Goal: Task Accomplishment & Management: Use online tool/utility

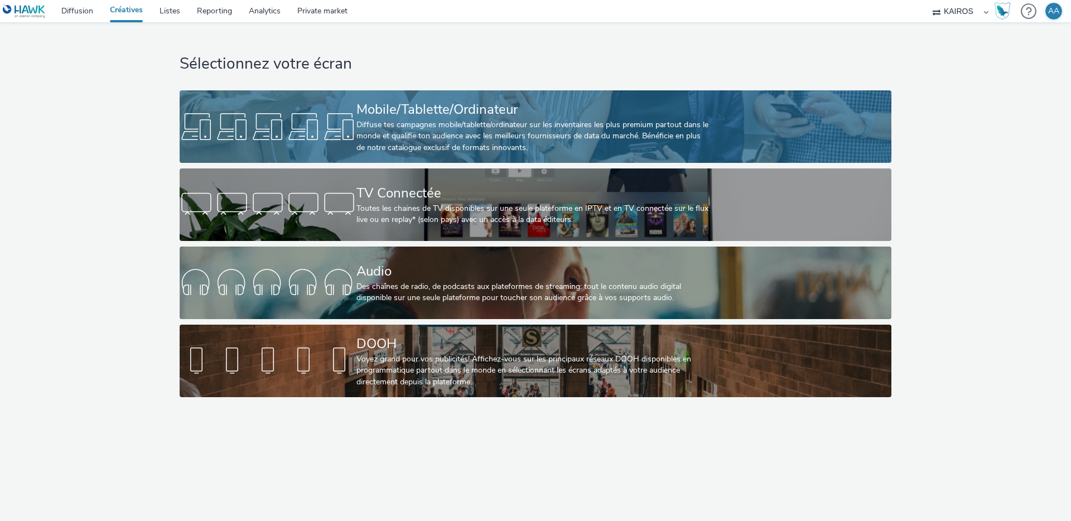
click at [373, 119] on div "Diffuse tes campagnes mobile/tablette/ordinateur sur les inventaires les plus p…" at bounding box center [534, 136] width 354 height 34
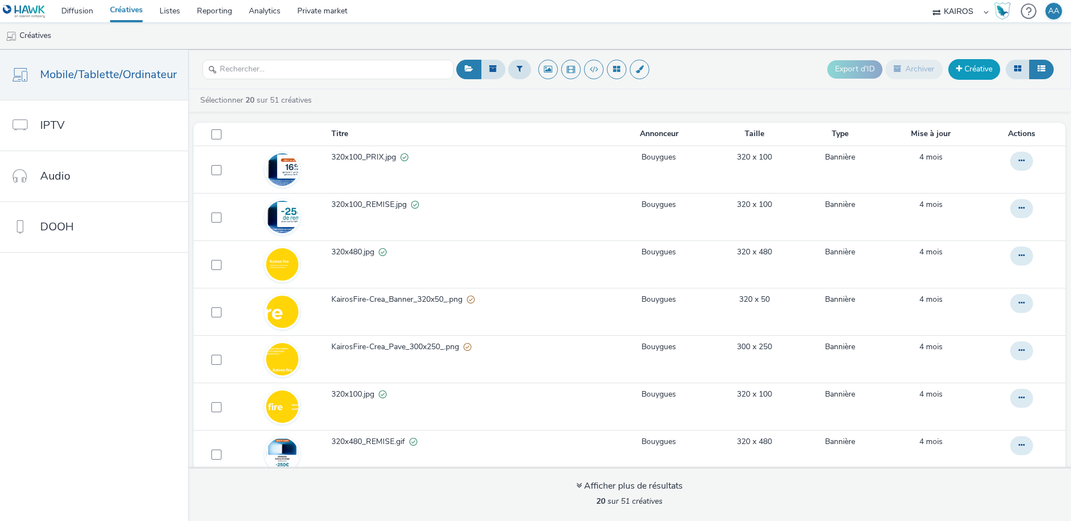
click at [964, 70] on link "Créative" at bounding box center [975, 69] width 52 height 20
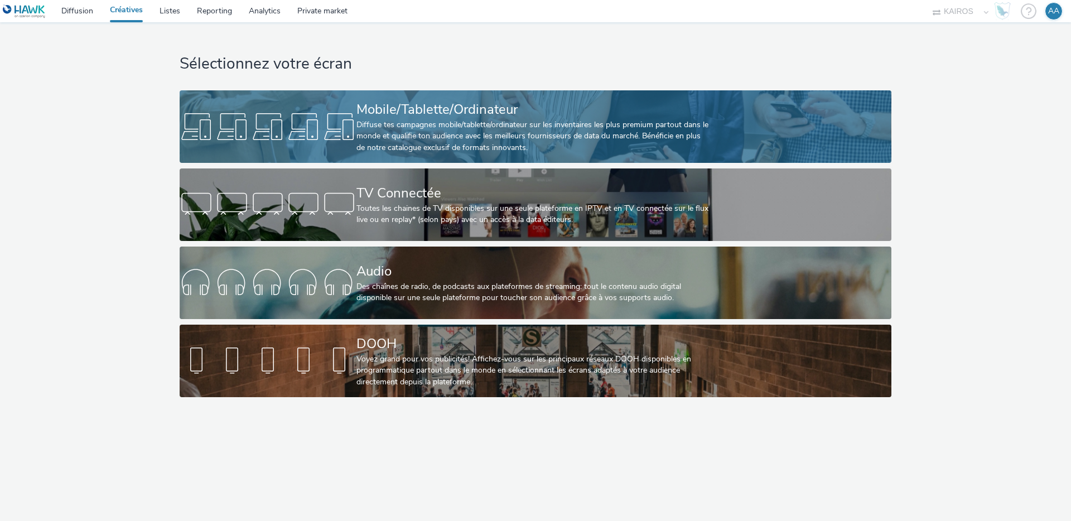
click at [321, 145] on link "Mobile/Tablette/Ordinateur Diffuse tes campagnes mobile/tablette/ordinateur sur…" at bounding box center [536, 126] width 712 height 73
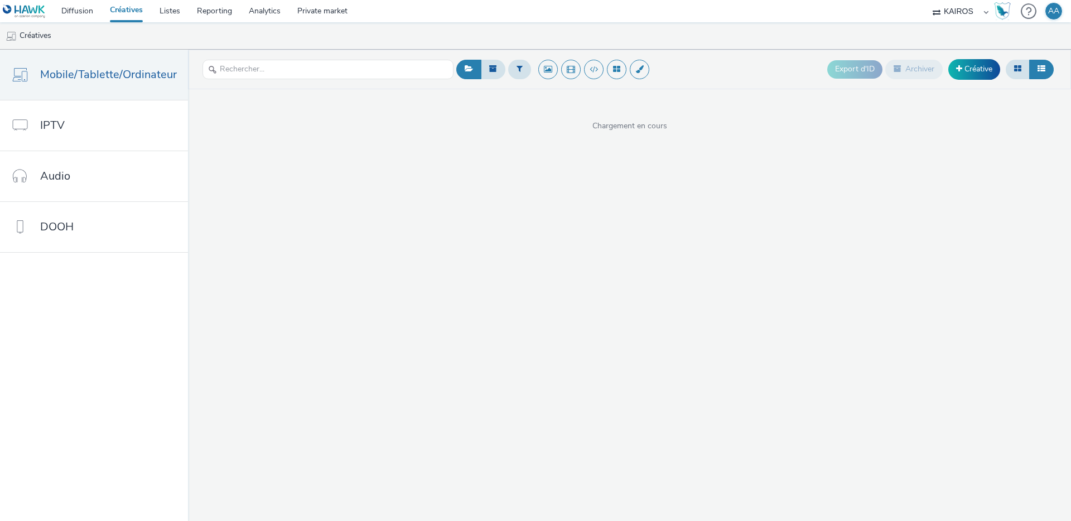
click at [988, 9] on div "KAIROS" at bounding box center [960, 11] width 67 height 22
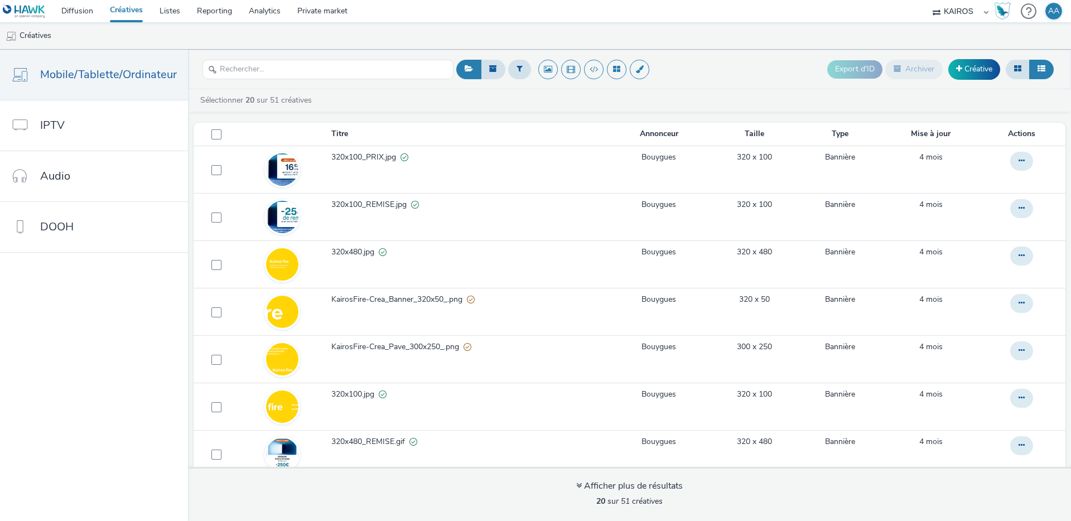
click at [988, 9] on div "KAIROS" at bounding box center [960, 11] width 67 height 22
click at [969, 12] on select "KAIROS" at bounding box center [960, 11] width 67 height 22
click at [988, 12] on div "KAIROS" at bounding box center [960, 11] width 67 height 22
click at [550, 63] on button at bounding box center [549, 70] width 20 height 20
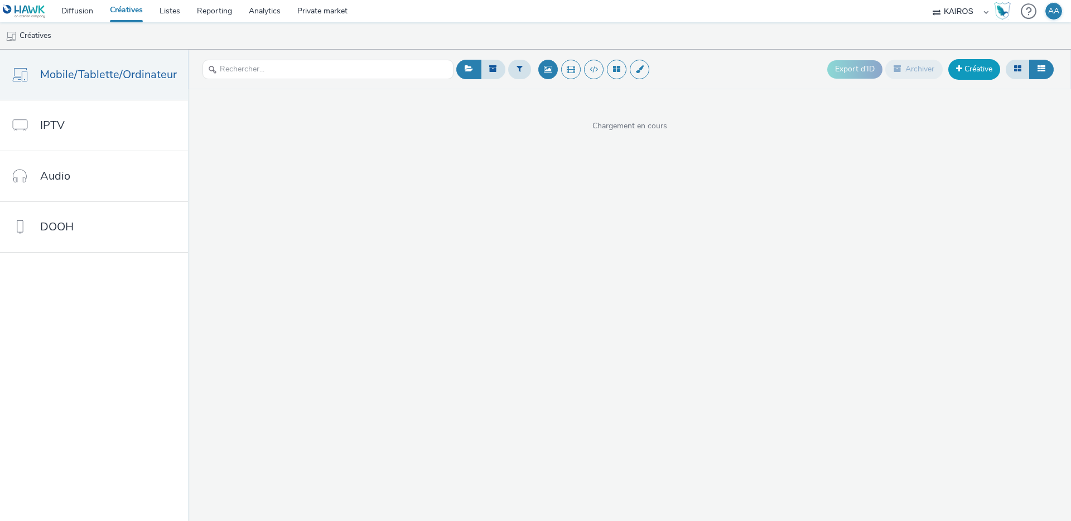
click at [975, 68] on link "Créative" at bounding box center [975, 69] width 52 height 20
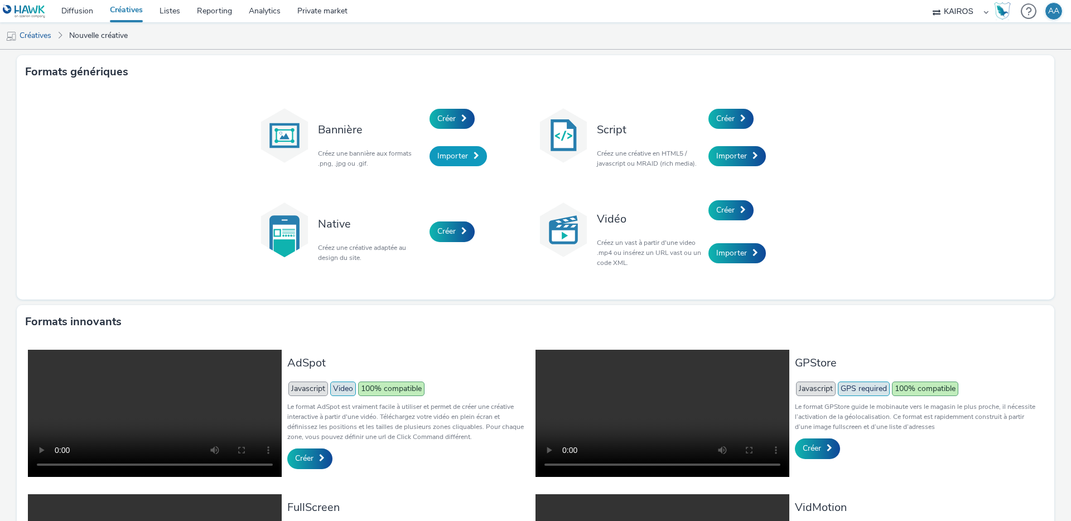
click at [454, 148] on link "Importer" at bounding box center [458, 156] width 57 height 20
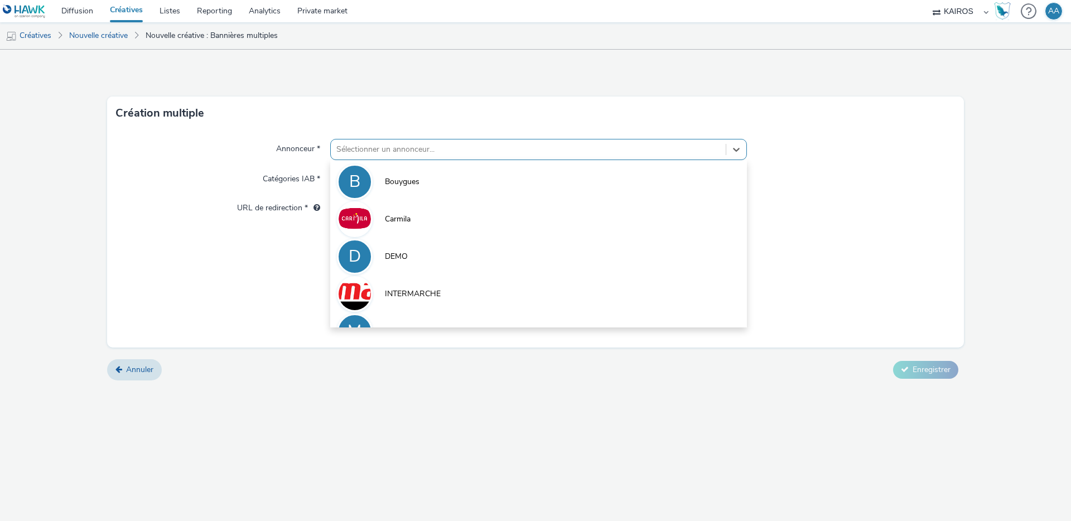
click at [454, 148] on div at bounding box center [529, 149] width 384 height 13
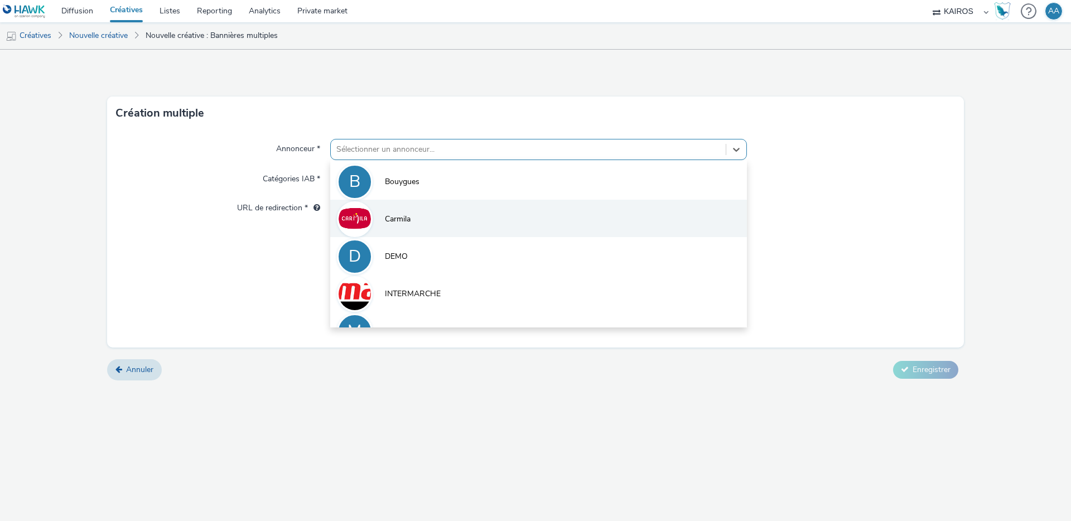
scroll to position [99, 0]
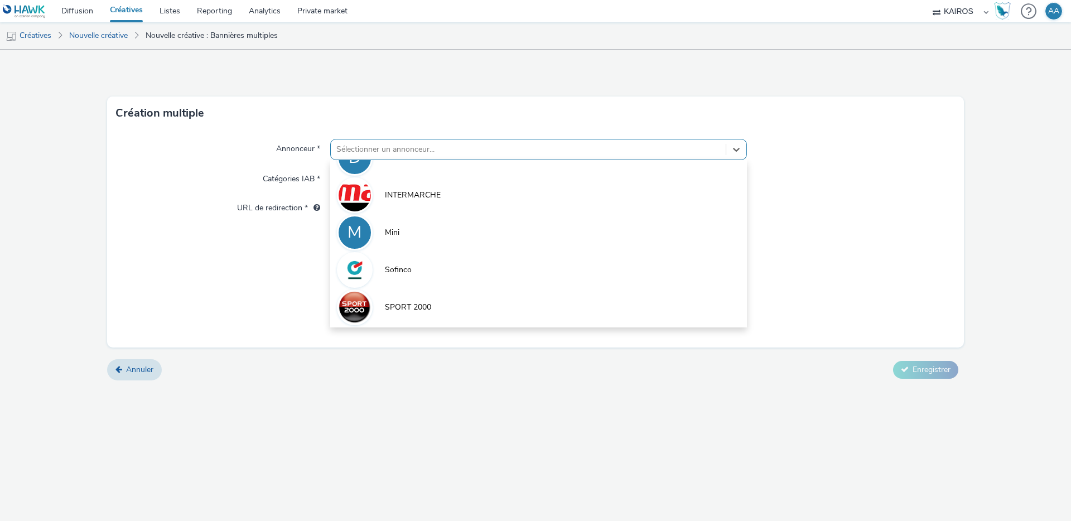
click at [443, 213] on li "M Mini" at bounding box center [538, 231] width 417 height 37
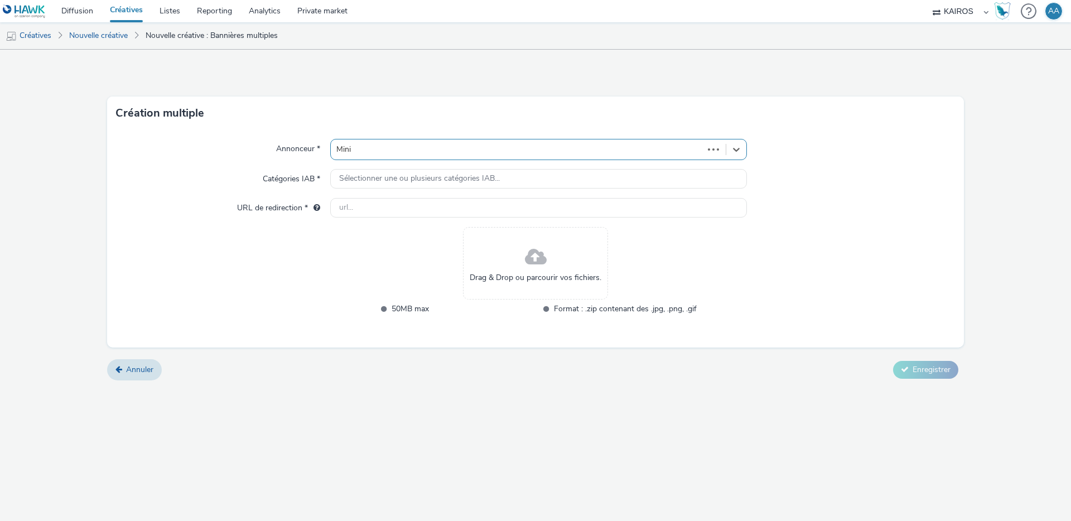
type input "http://mini.fr"
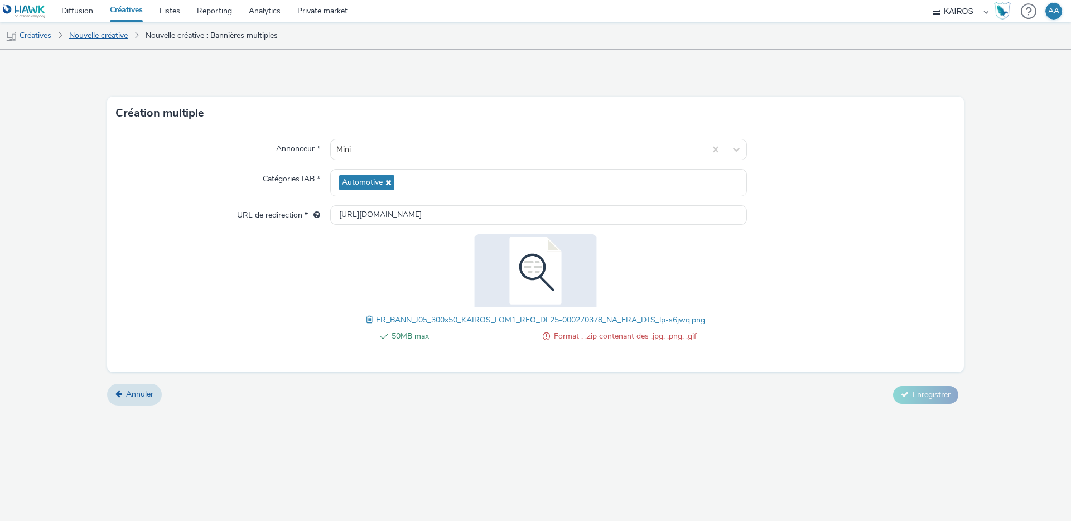
click at [127, 35] on link "Nouvelle créative" at bounding box center [99, 35] width 70 height 27
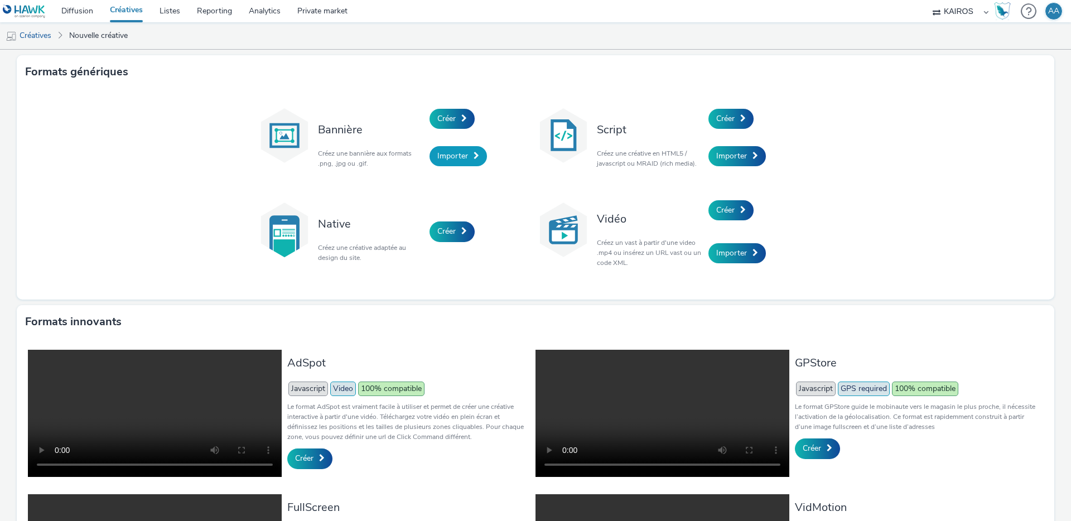
click at [464, 155] on span "Importer" at bounding box center [453, 156] width 31 height 11
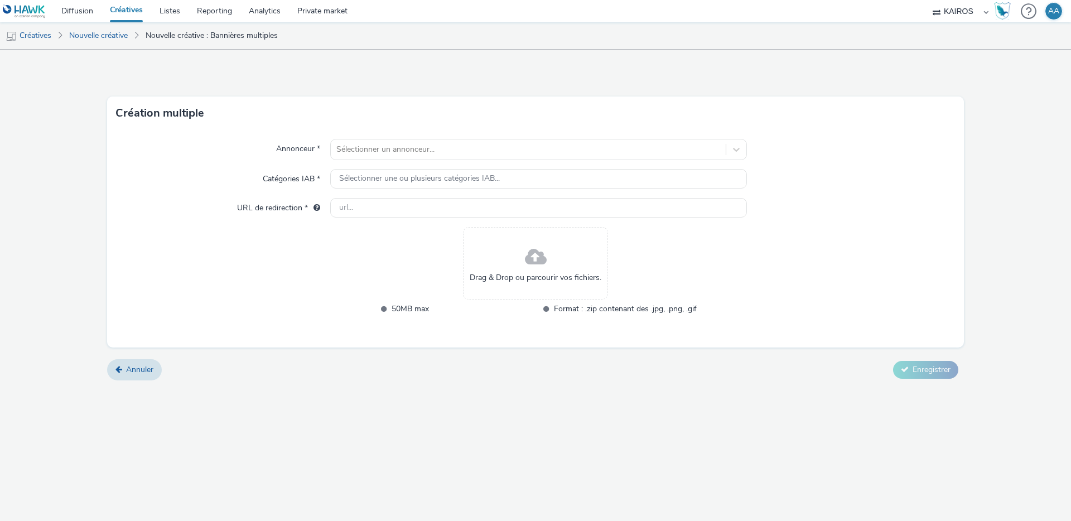
click at [464, 155] on div at bounding box center [529, 149] width 384 height 13
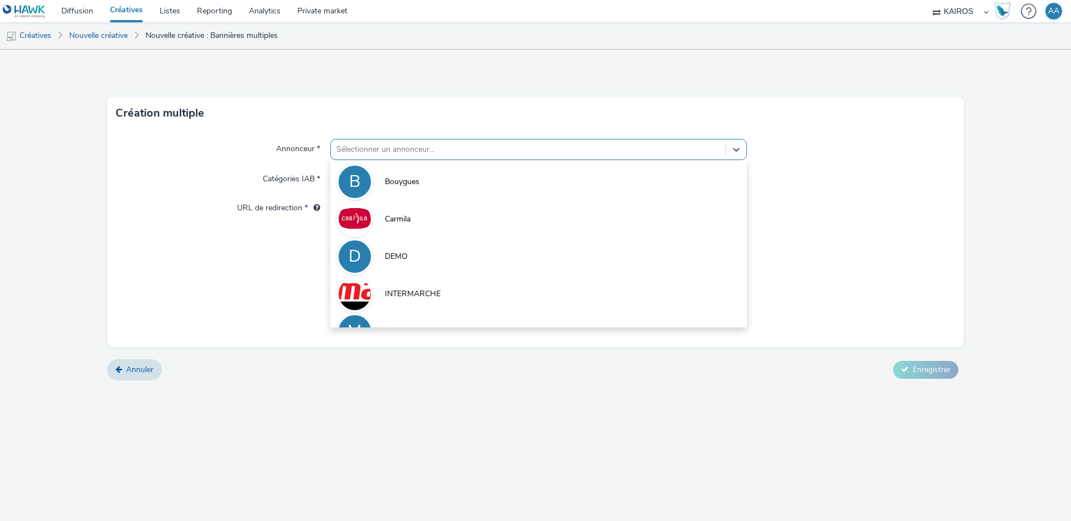
click at [380, 104] on div "Création multiple" at bounding box center [535, 113] width 857 height 33
click at [411, 143] on div at bounding box center [529, 149] width 384 height 13
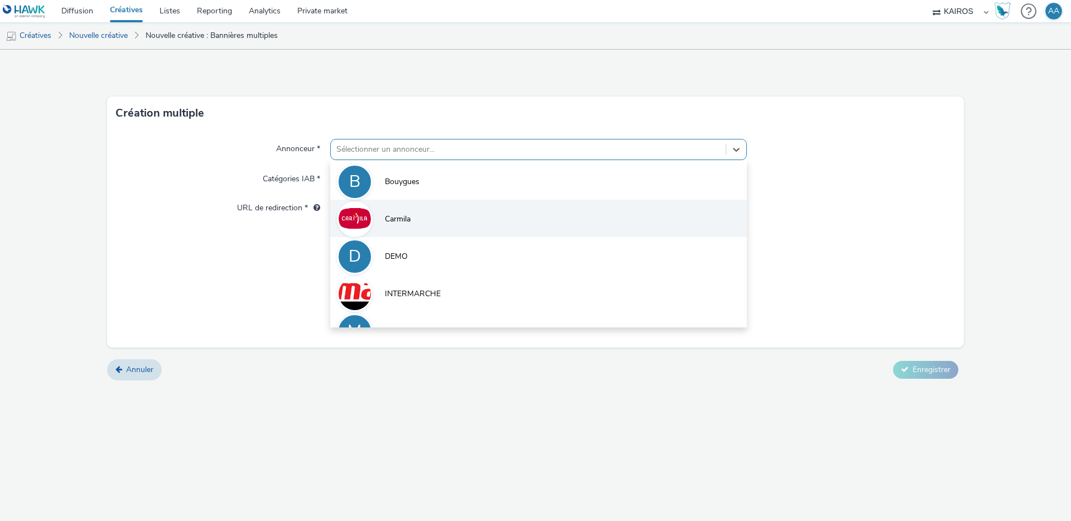
click at [402, 222] on span "Carmila" at bounding box center [398, 219] width 26 height 11
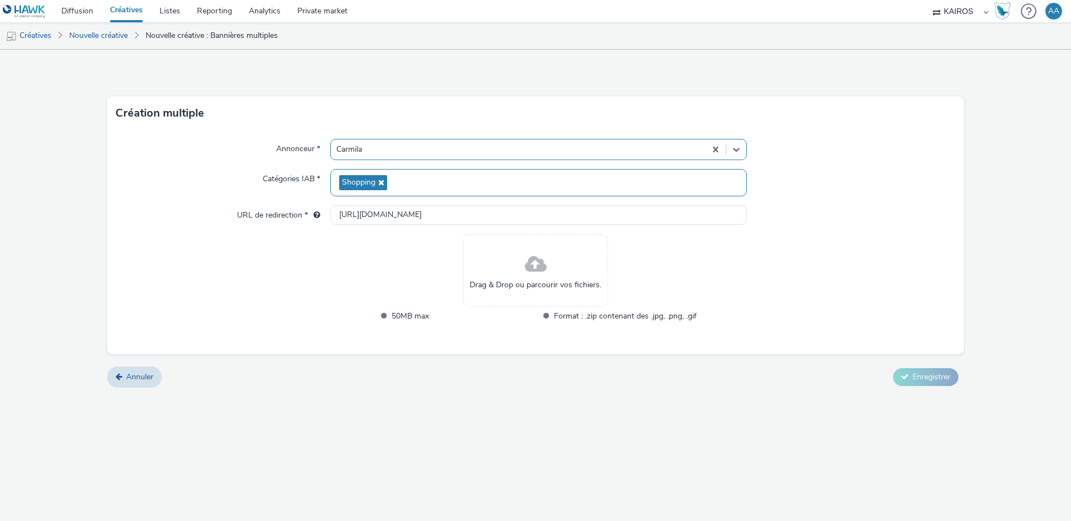
click at [417, 176] on div "Shopping" at bounding box center [538, 182] width 417 height 27
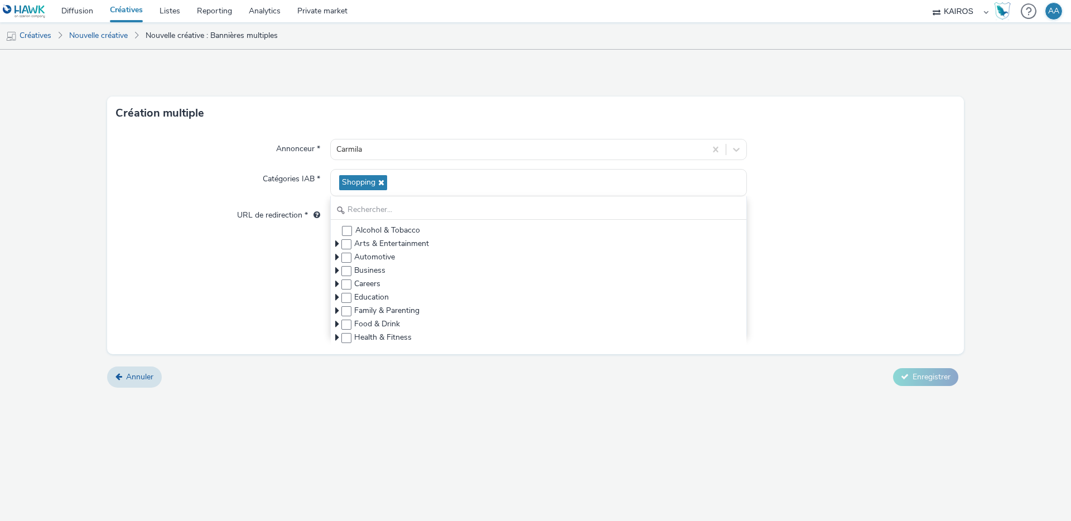
click at [255, 272] on div "Annonceur * Carmila Catégories IAB * Shopping Alcohol & Tobacco Arts & Entertai…" at bounding box center [535, 242] width 857 height 224
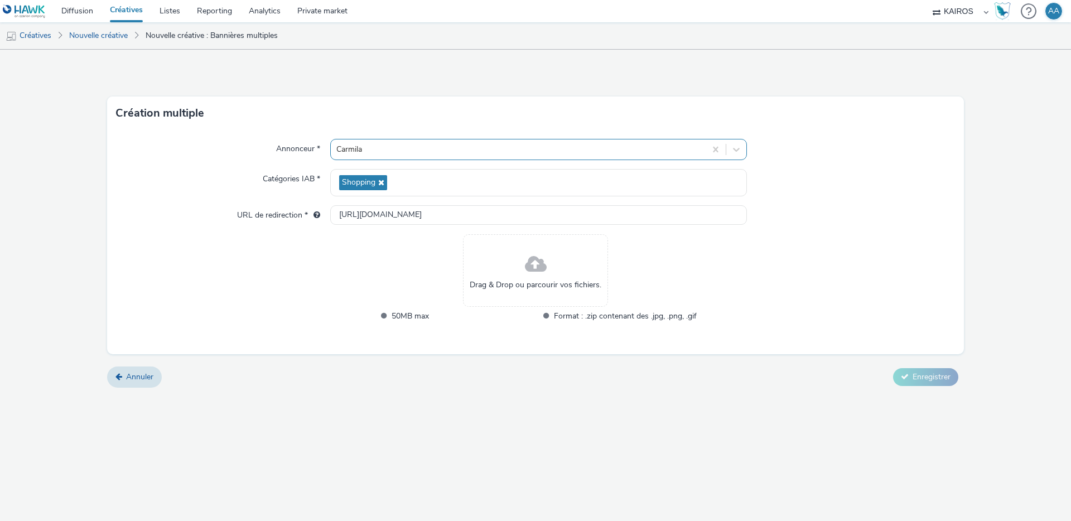
click at [401, 143] on div at bounding box center [519, 149] width 364 height 13
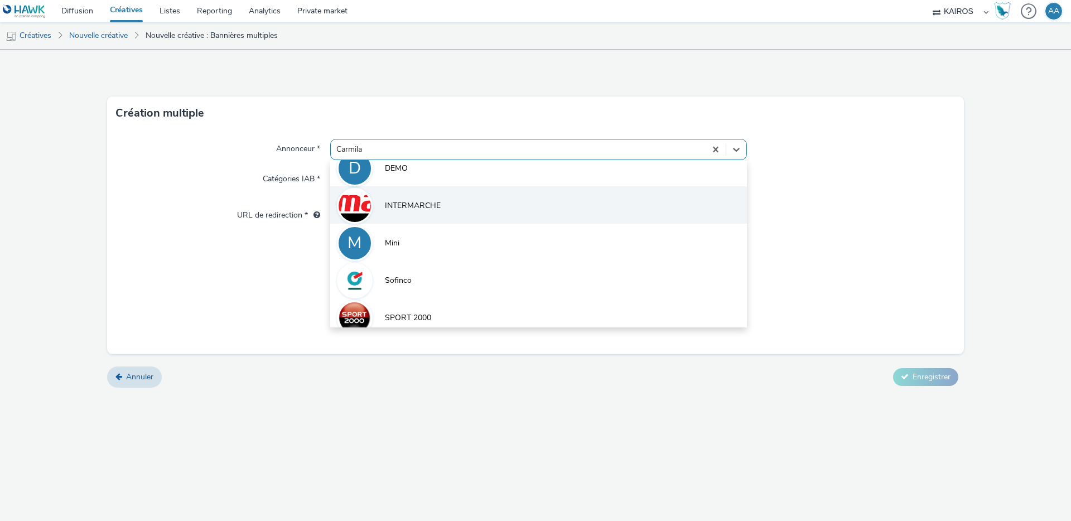
scroll to position [99, 0]
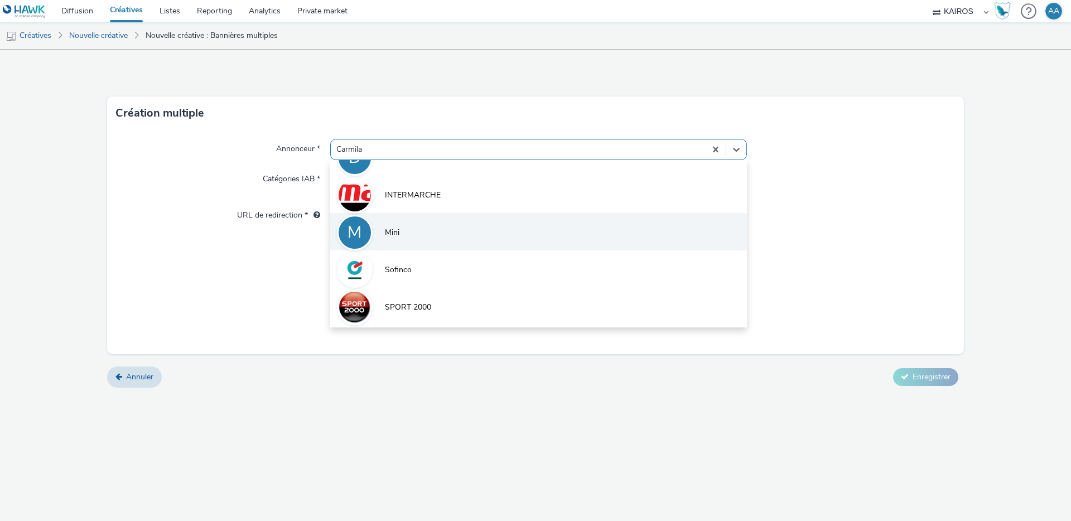
click at [405, 238] on li "M Mini" at bounding box center [538, 231] width 417 height 37
type input "http://mini.fr"
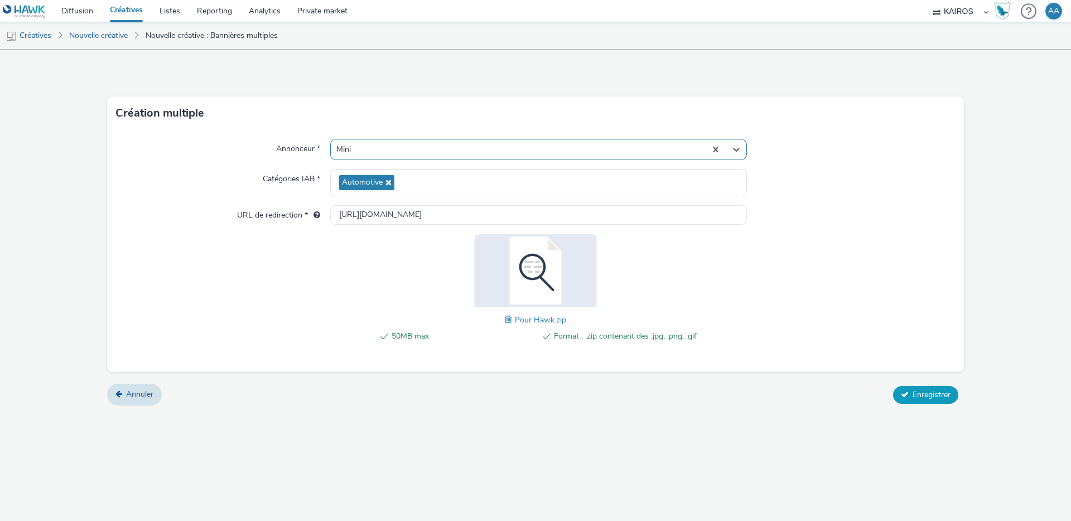
click at [931, 396] on span "Enregistrer" at bounding box center [932, 395] width 38 height 11
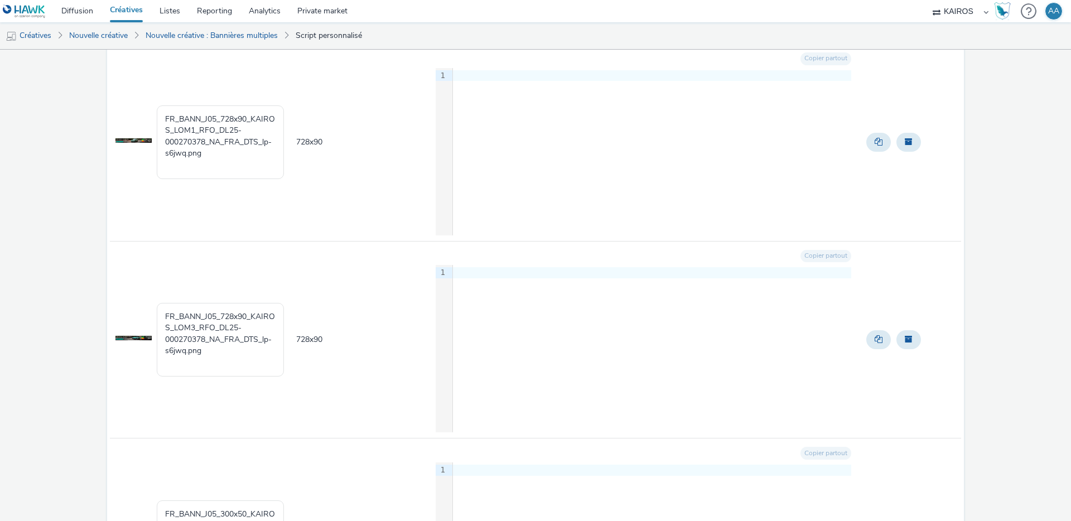
scroll to position [2074, 0]
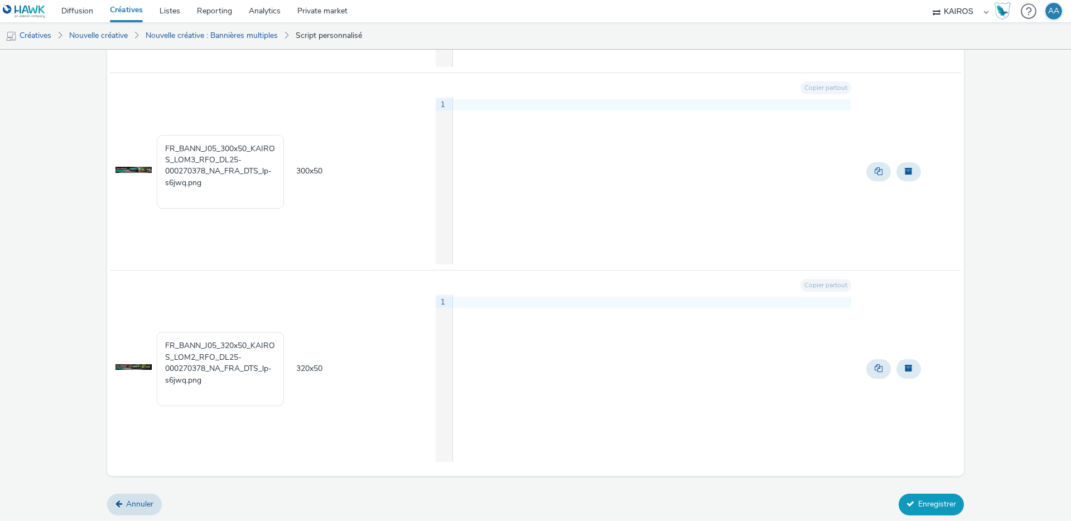
click at [916, 511] on button "Enregistrer" at bounding box center [931, 504] width 65 height 21
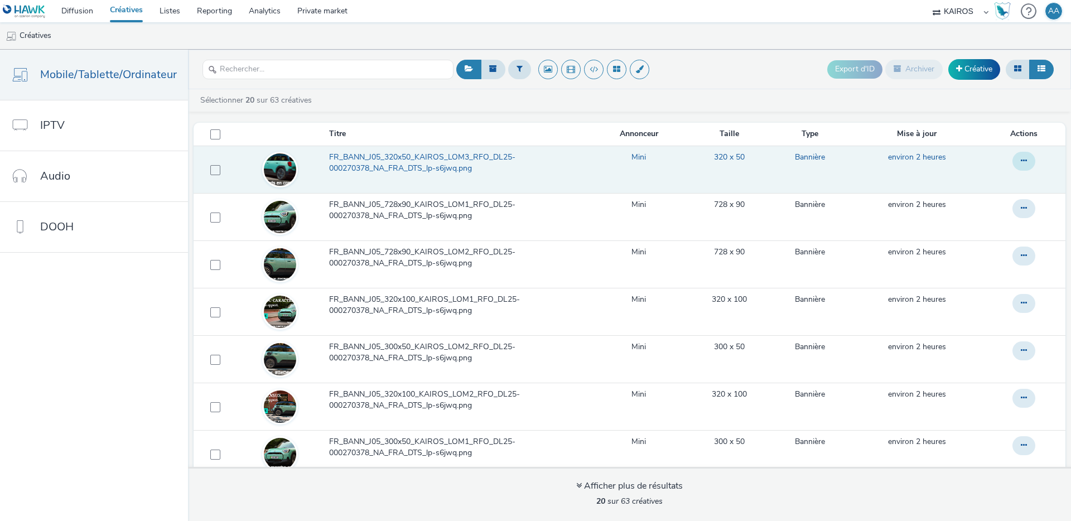
click at [1019, 158] on button at bounding box center [1024, 161] width 23 height 19
click at [977, 190] on link "Modifier" at bounding box center [994, 183] width 84 height 22
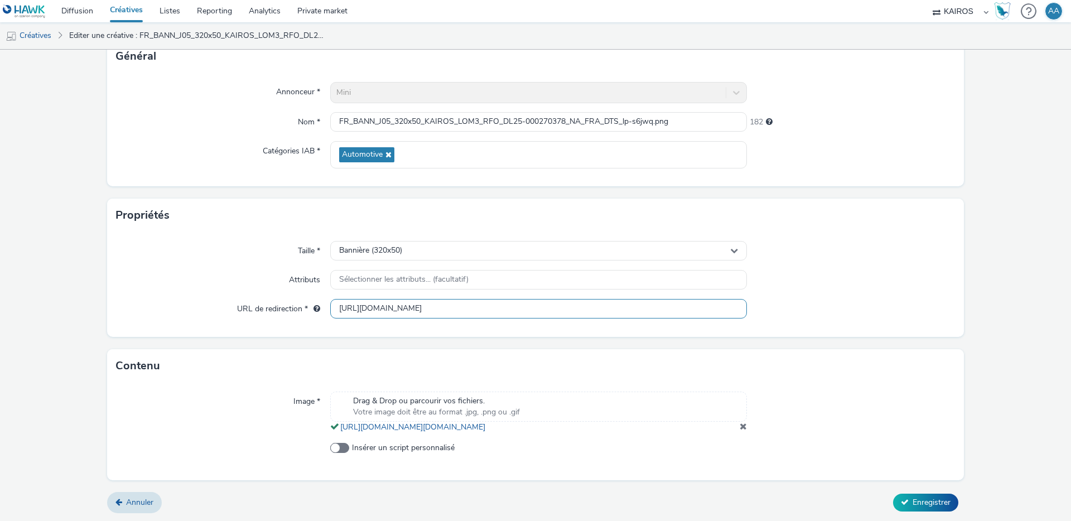
scroll to position [90, 0]
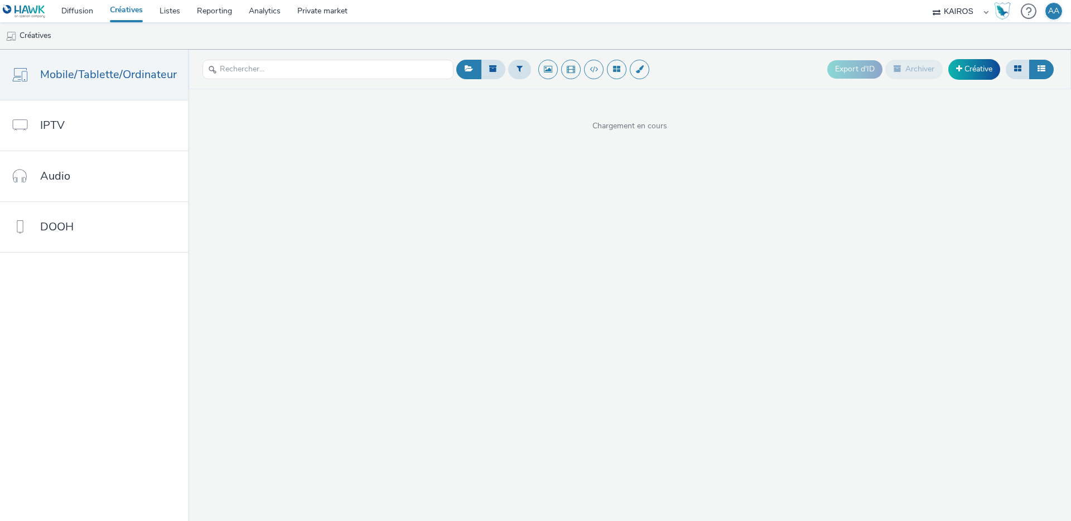
click at [383, 281] on div "Export d'ID Archiver Créative Chargement en cours" at bounding box center [629, 286] width 883 height 472
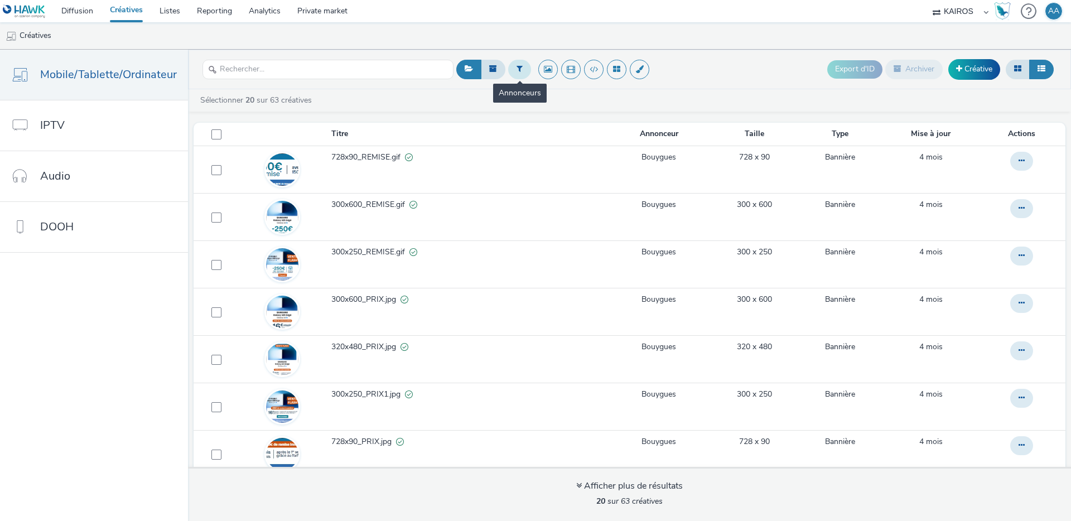
click at [519, 74] on button at bounding box center [519, 69] width 23 height 19
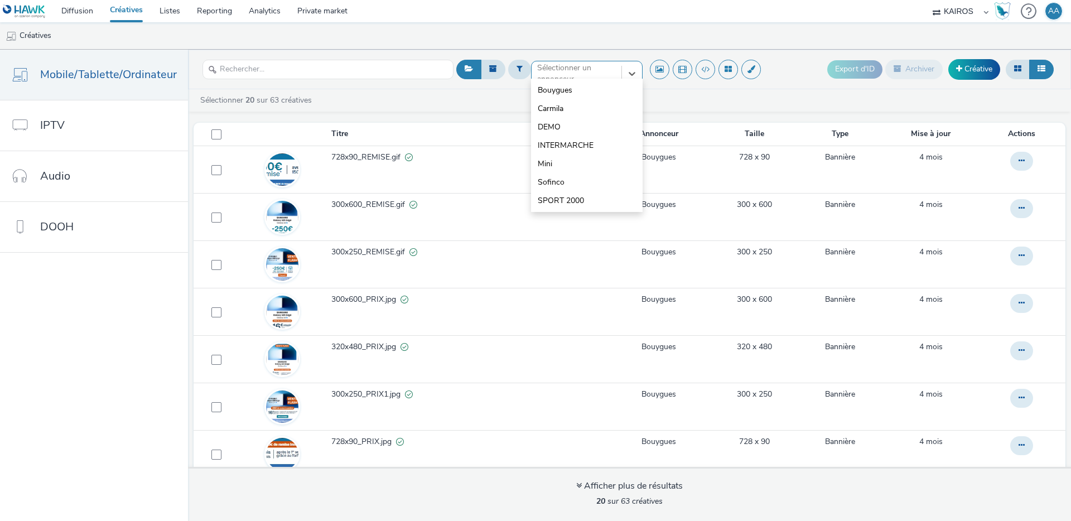
click at [565, 73] on div at bounding box center [576, 73] width 79 height 13
click at [549, 157] on li "Mini" at bounding box center [587, 164] width 112 height 18
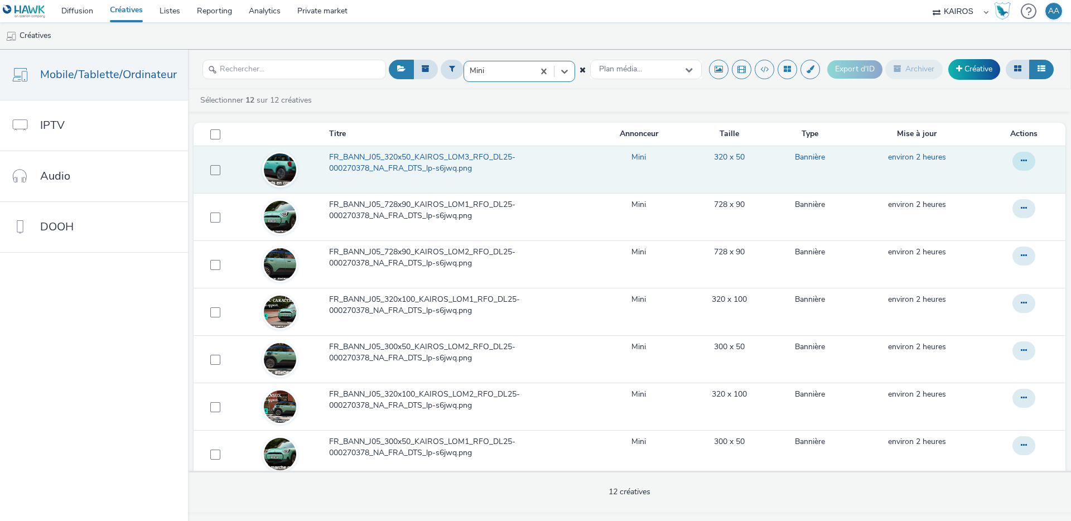
click at [1023, 162] on icon at bounding box center [1024, 161] width 6 height 8
click at [993, 182] on link "Modifier" at bounding box center [994, 183] width 84 height 22
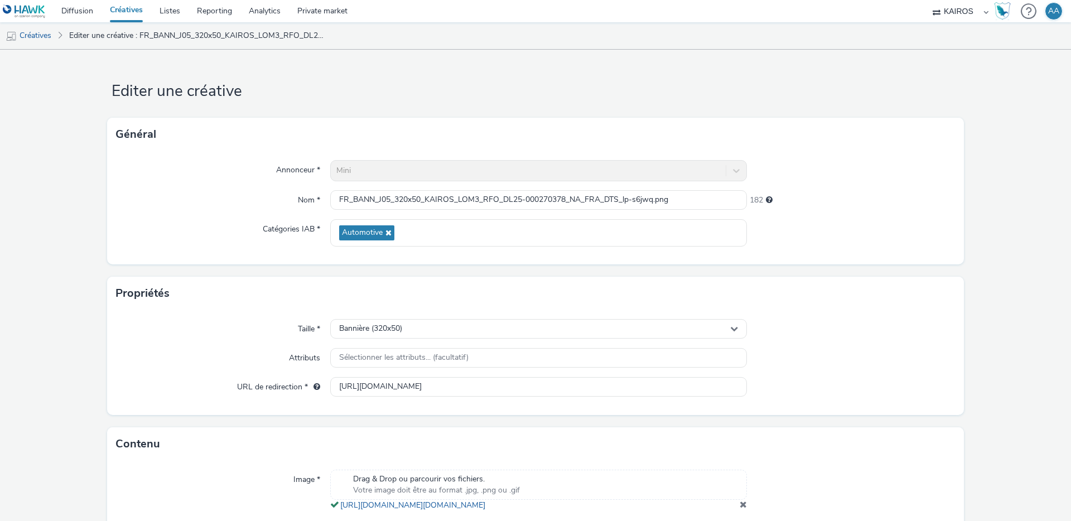
click at [993, 182] on form "Editer une créative Général Annonceur * Mini Nom * FR_BANN_J05_320x50_KAIROS_LO…" at bounding box center [535, 325] width 1071 height 550
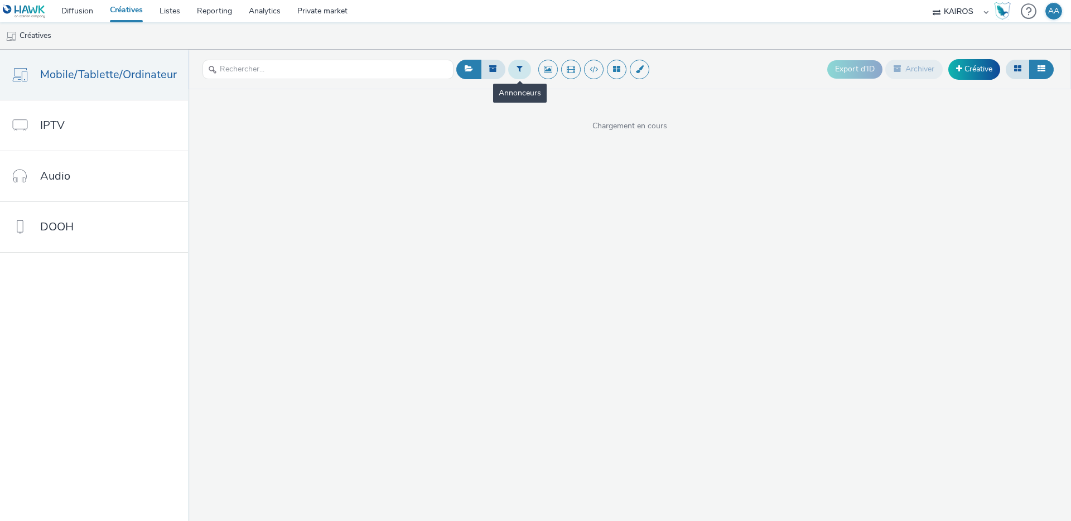
click at [522, 67] on button at bounding box center [519, 69] width 23 height 19
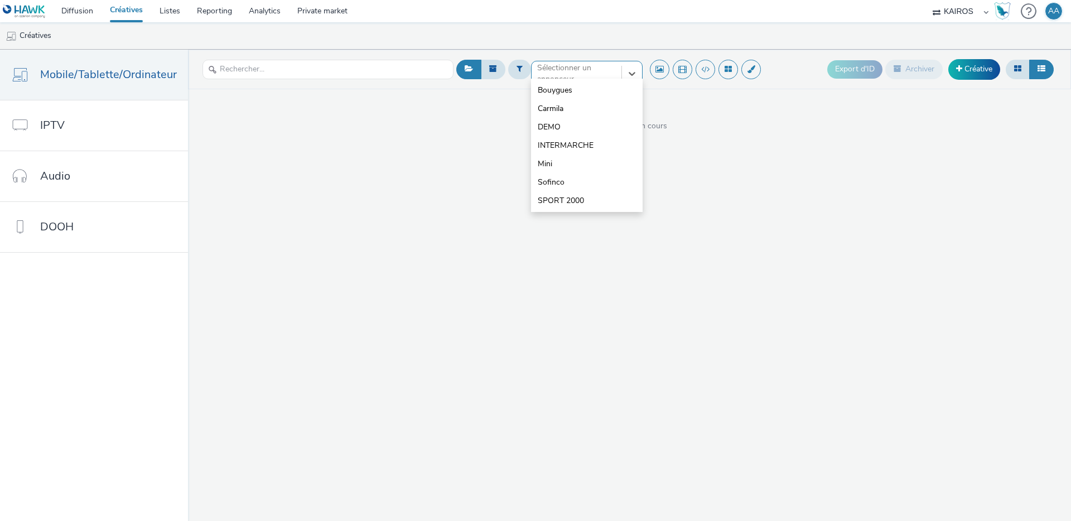
click at [581, 75] on div at bounding box center [576, 73] width 79 height 13
click at [570, 161] on li "Mini" at bounding box center [587, 164] width 112 height 18
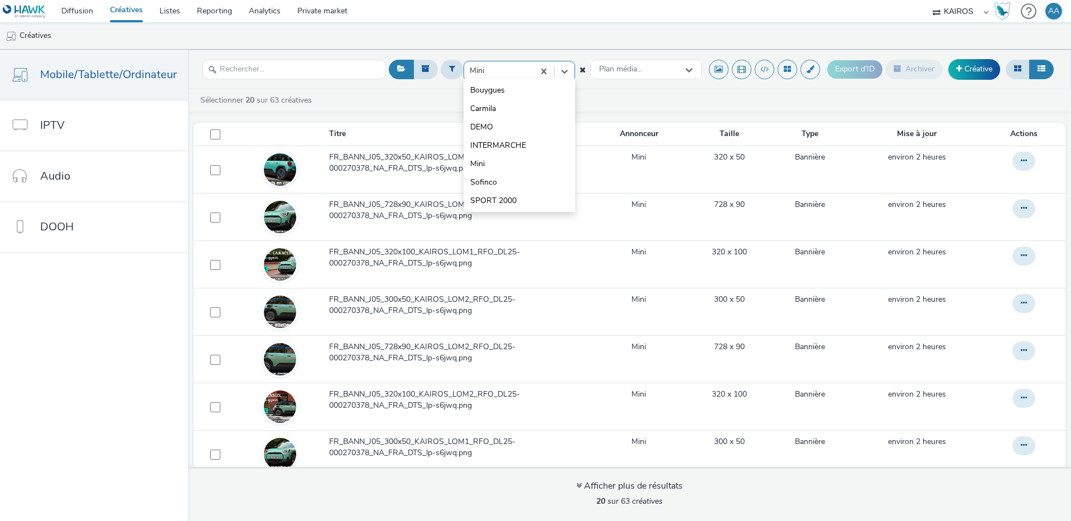
click at [527, 72] on div at bounding box center [499, 70] width 59 height 13
click at [502, 162] on li "Mini" at bounding box center [520, 164] width 112 height 18
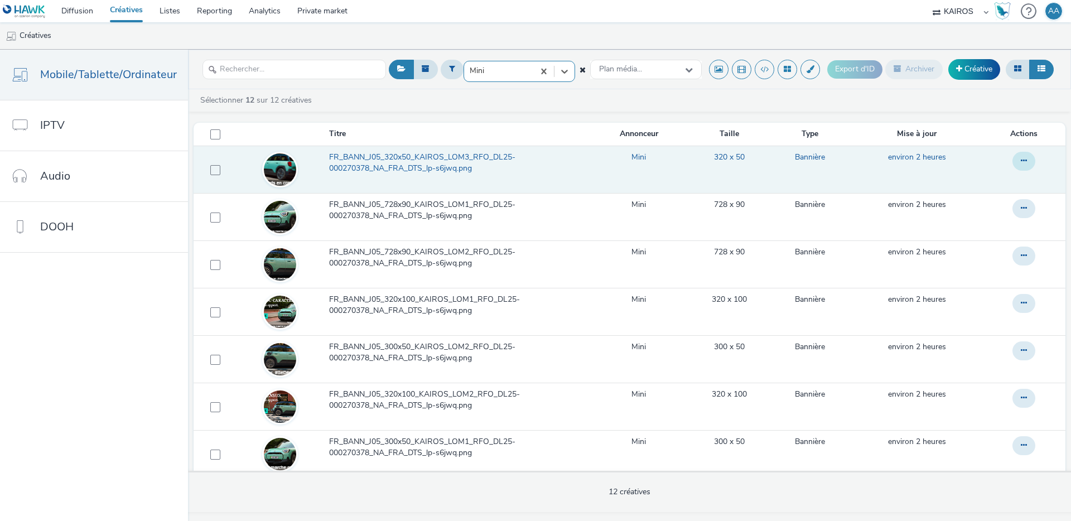
click at [1016, 165] on button at bounding box center [1024, 161] width 23 height 19
click at [984, 179] on link "Modifier" at bounding box center [994, 183] width 84 height 22
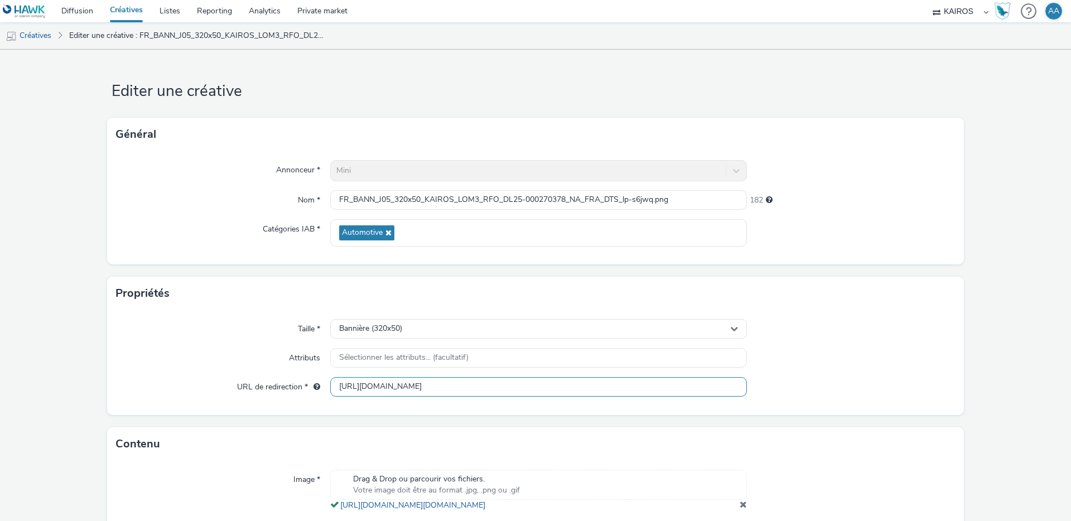
click at [407, 386] on input "http://mini.fr" at bounding box center [538, 387] width 417 height 20
paste input "s://track.adform.net/C/?bn=84566032;gdpr=${gdpr};gdpr_consent=${gdpr_consent_50}"
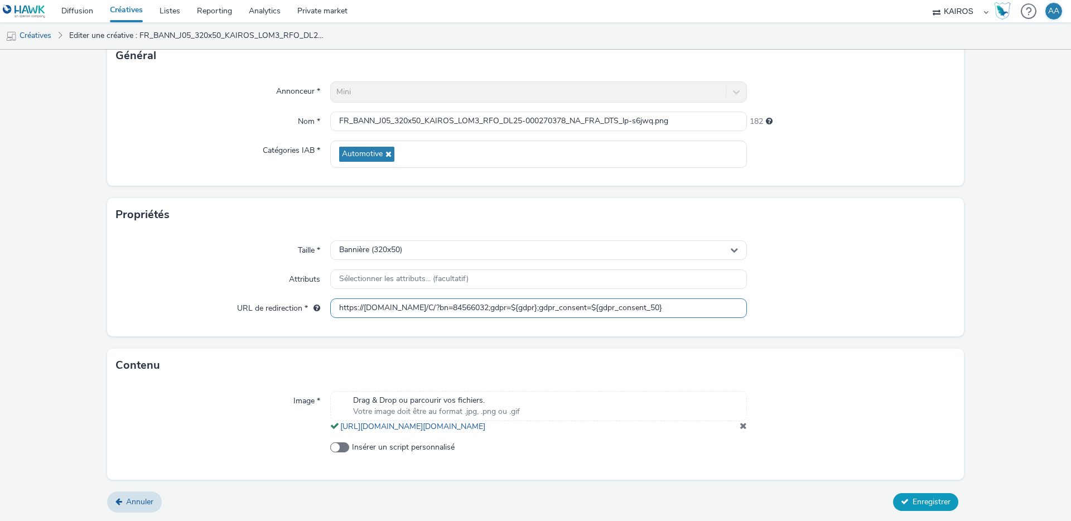
type input "https://track.adform.net/C/?bn=84566032;gdpr=${gdpr};gdpr_consent=${gdpr_consen…"
click at [942, 499] on form "Editer une créative Général Annonceur * Mini Nom * FR_BANN_J05_320x50_KAIROS_LO…" at bounding box center [535, 246] width 1071 height 550
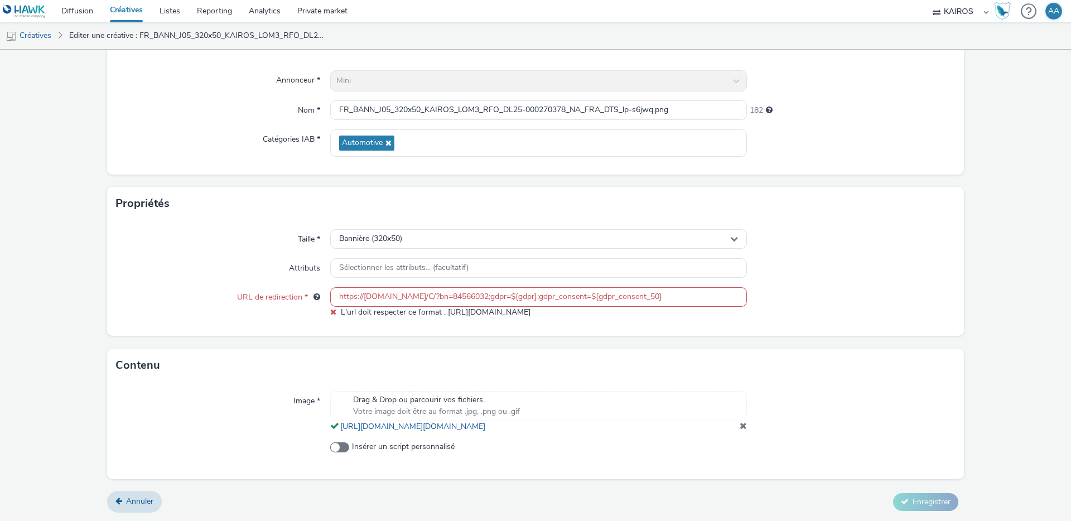
click at [505, 323] on div "Taille * Bannière (320x50) Attributs Sélectionner les attributs... (facultatif)…" at bounding box center [535, 278] width 857 height 116
click at [342, 453] on span at bounding box center [339, 448] width 19 height 10
click at [338, 451] on input "Insérer un script personnalisé" at bounding box center [333, 447] width 7 height 7
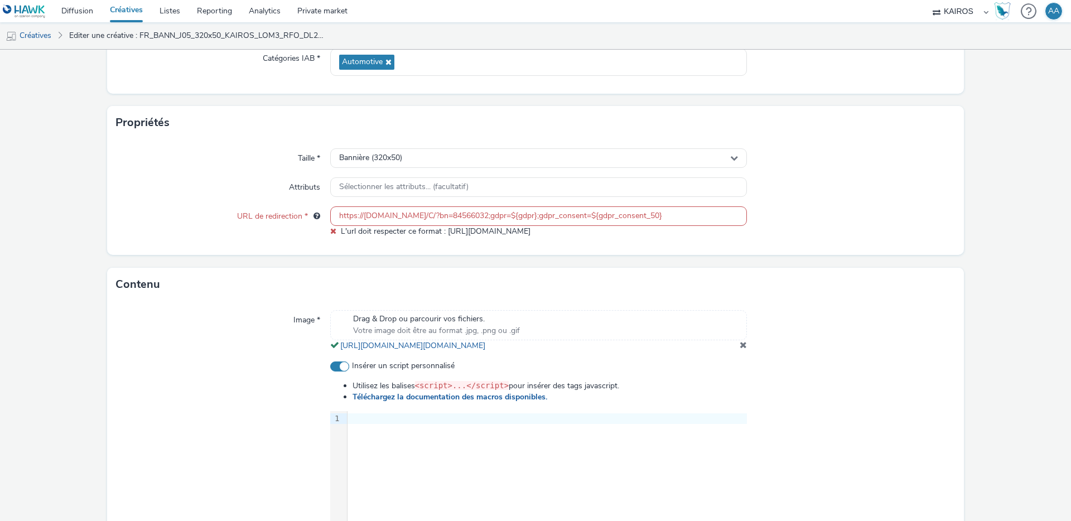
scroll to position [172, 0]
click at [347, 370] on span at bounding box center [339, 365] width 19 height 10
click at [338, 368] on input "Insérer un script personnalisé" at bounding box center [333, 364] width 7 height 7
checkbox input "false"
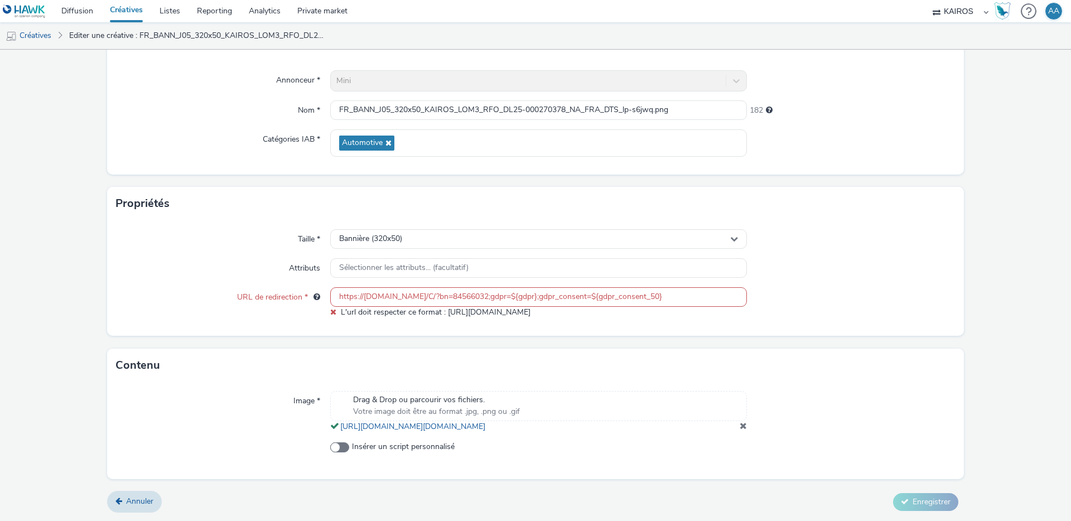
scroll to position [0, 0]
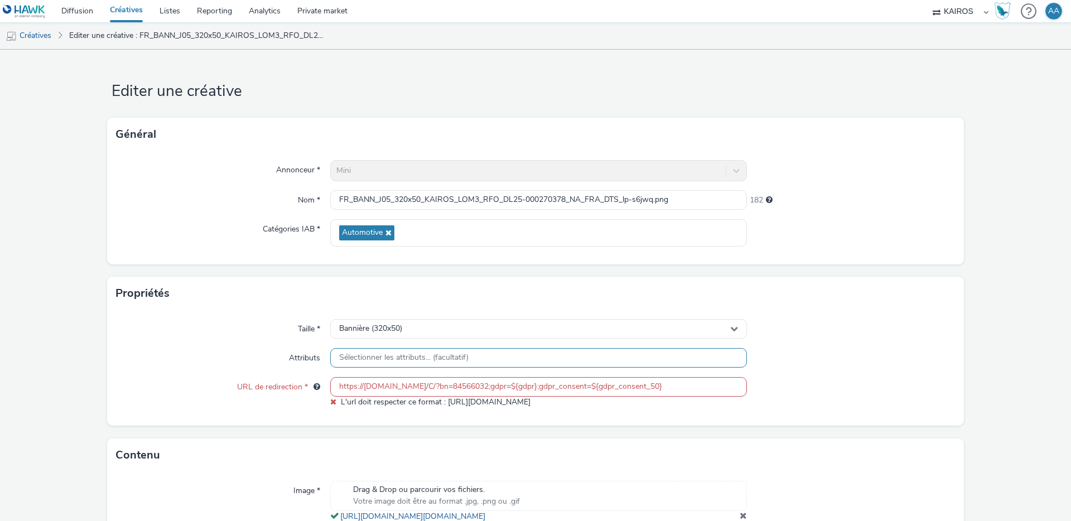
click at [457, 355] on span "Sélectionner les attributs... (facultatif)" at bounding box center [403, 357] width 129 height 9
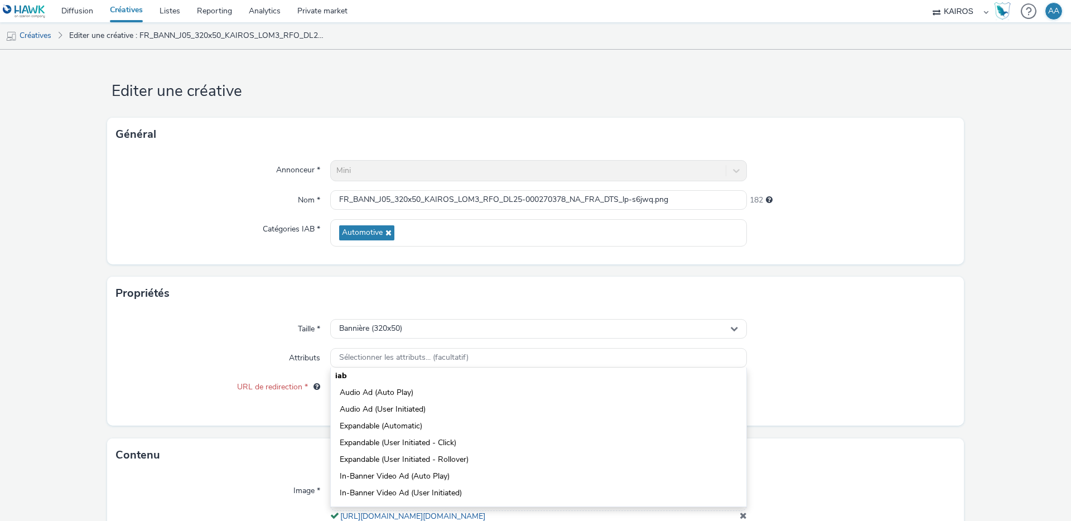
click at [480, 296] on div "Propriétés" at bounding box center [535, 293] width 857 height 33
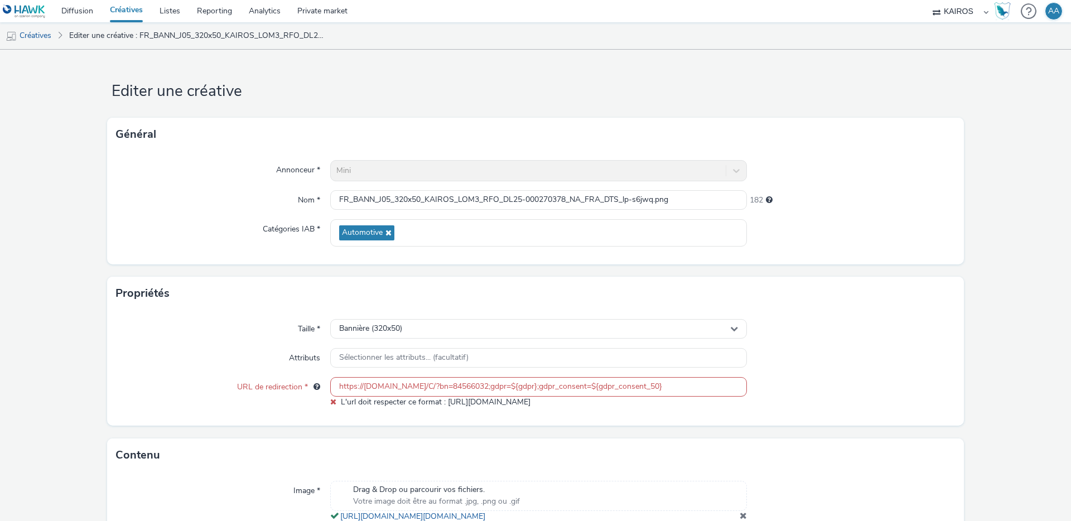
click at [434, 383] on input "https://track.adform.net/C/?bn=84566032;gdpr=${gdpr};gdpr_consent=${gdpr_consen…" at bounding box center [538, 387] width 417 height 20
click at [616, 391] on input "https://track.adform.net/C/?bn=84566032;gdpr=${gdpr};gdpr_consent=${gdpr_consen…" at bounding box center [538, 387] width 417 height 20
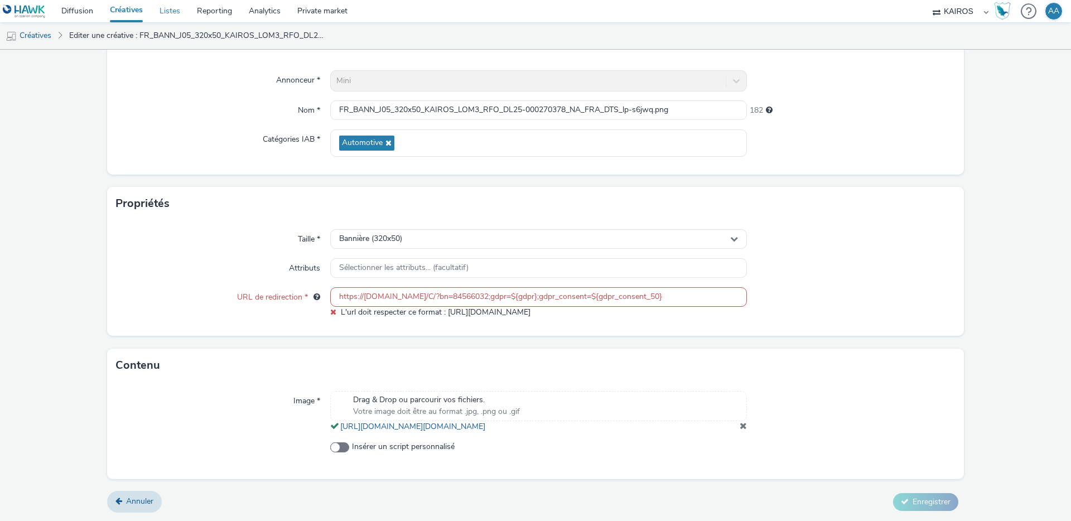
click at [159, 7] on link "Listes" at bounding box center [169, 11] width 37 height 22
